Goal: Task Accomplishment & Management: Use online tool/utility

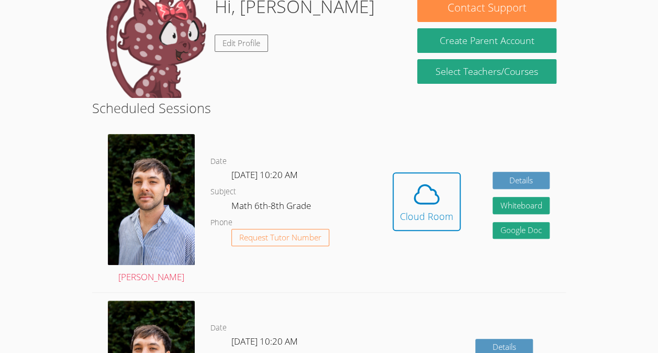
scroll to position [119, 0]
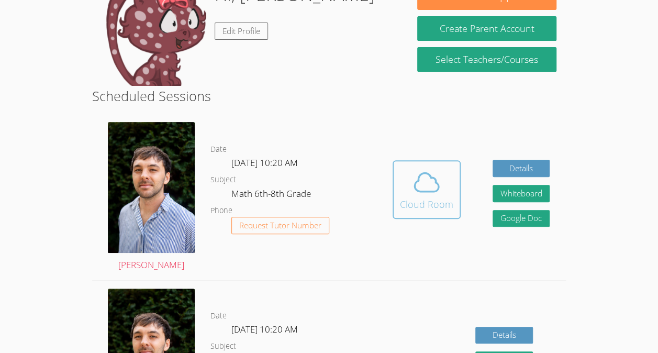
click at [430, 191] on icon at bounding box center [426, 182] width 24 height 18
click at [415, 190] on icon at bounding box center [426, 182] width 24 height 18
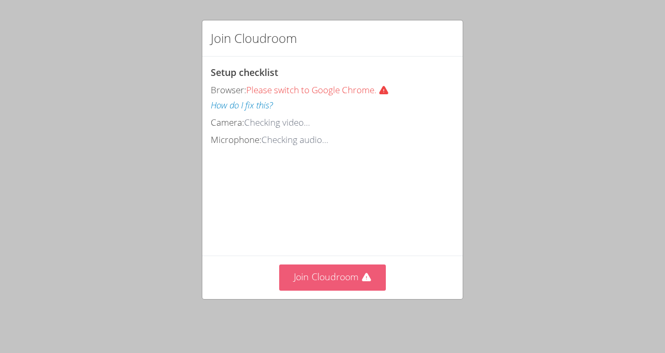
click at [354, 281] on button "Join Cloudroom" at bounding box center [332, 277] width 107 height 26
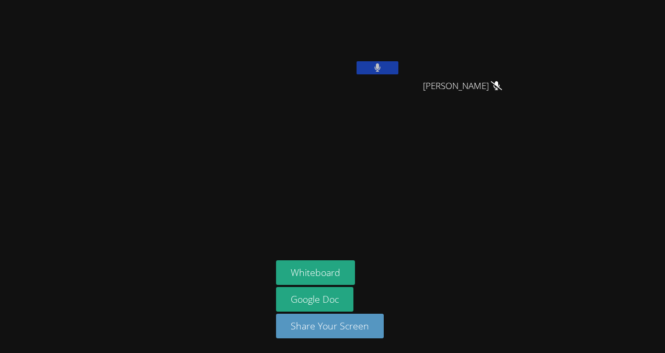
click at [378, 64] on icon at bounding box center [378, 67] width 6 height 9
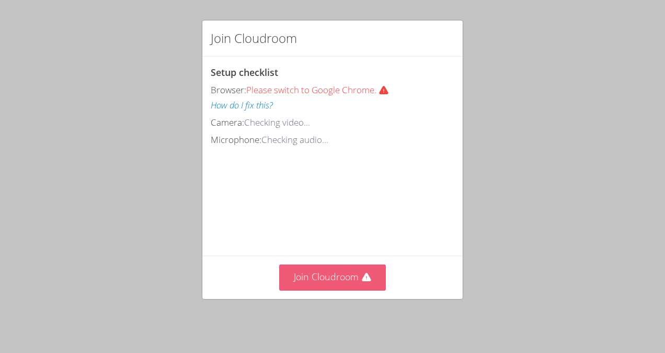
click at [349, 285] on button "Join Cloudroom" at bounding box center [332, 277] width 107 height 26
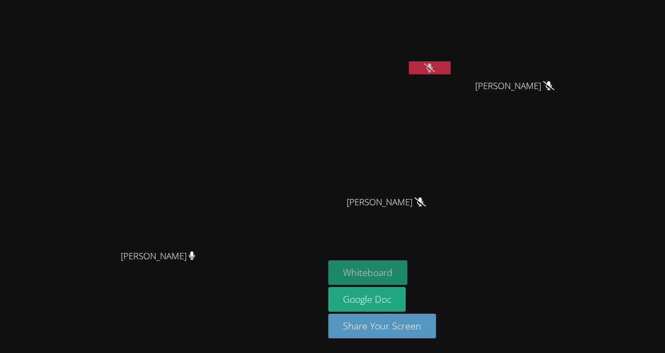
click at [407, 268] on button "Whiteboard" at bounding box center [367, 272] width 79 height 25
click at [435, 68] on icon at bounding box center [429, 67] width 11 height 9
click at [433, 68] on icon at bounding box center [430, 67] width 6 height 9
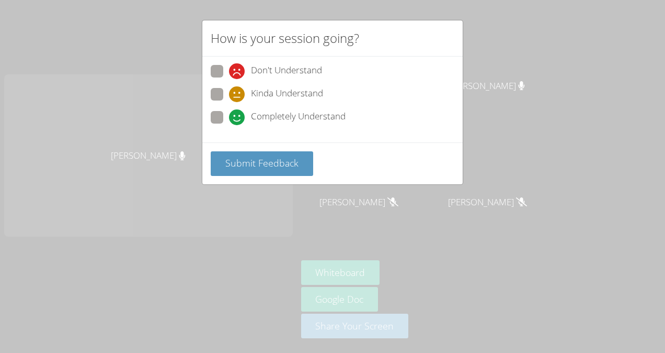
click at [265, 115] on span "Completely Understand" at bounding box center [298, 117] width 95 height 16
click at [238, 115] on input "Completely Understand" at bounding box center [233, 115] width 9 height 9
radio input "true"
click at [275, 159] on span "Submit Feedback" at bounding box center [261, 162] width 73 height 13
